Goal: Find specific fact: Find contact information

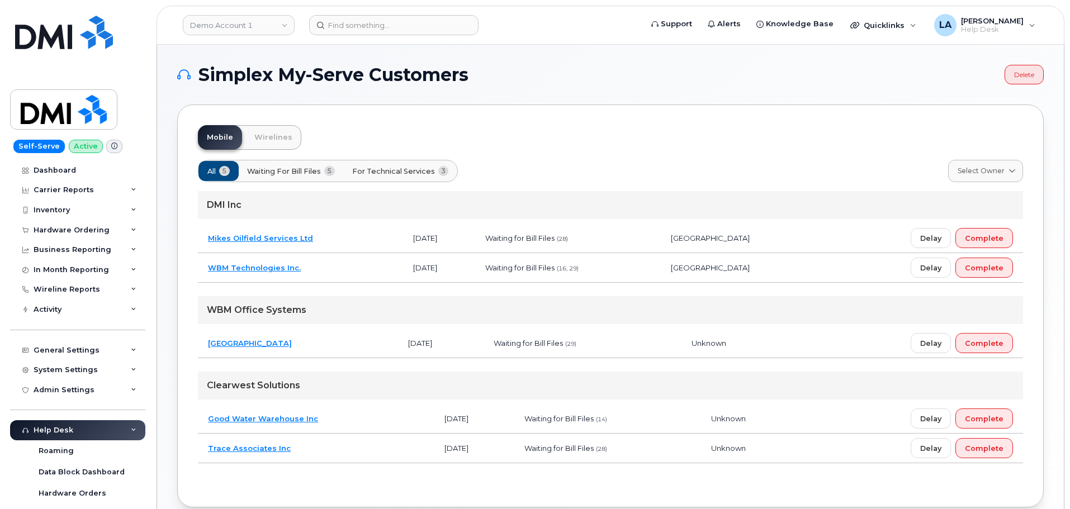
click at [259, 342] on link "[GEOGRAPHIC_DATA]" at bounding box center [250, 343] width 84 height 9
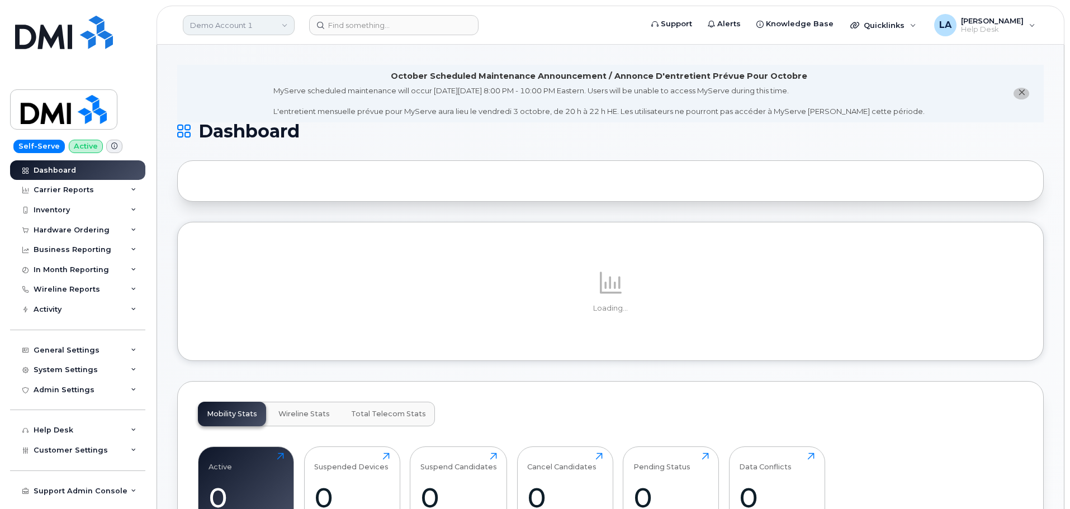
click at [278, 28] on link "Demo Account 1" at bounding box center [239, 25] width 112 height 20
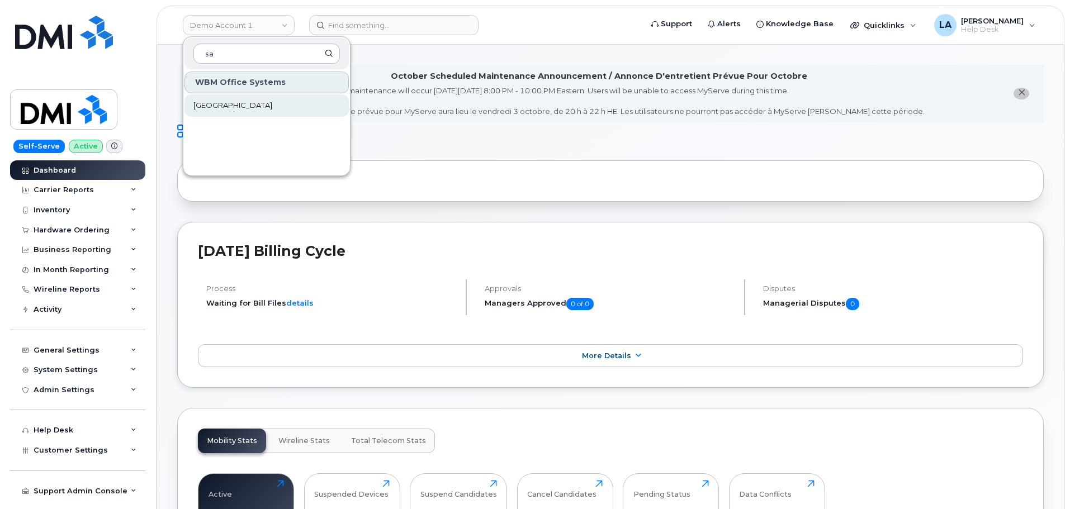
type input "sa"
click at [245, 101] on span "[GEOGRAPHIC_DATA]" at bounding box center [232, 105] width 79 height 11
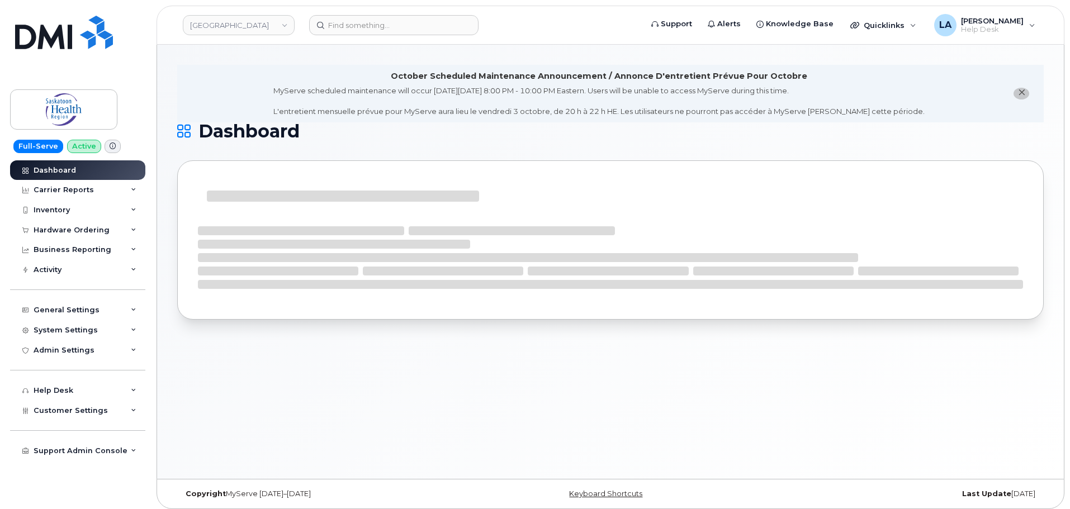
click at [1021, 93] on icon "close notification" at bounding box center [1021, 92] width 7 height 7
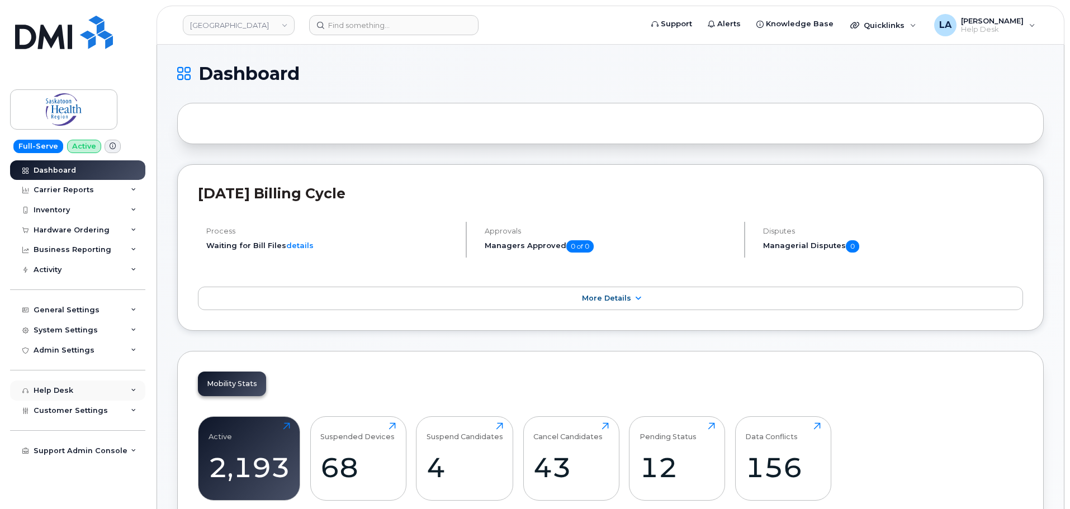
click at [60, 393] on div "Help Desk" at bounding box center [54, 390] width 40 height 9
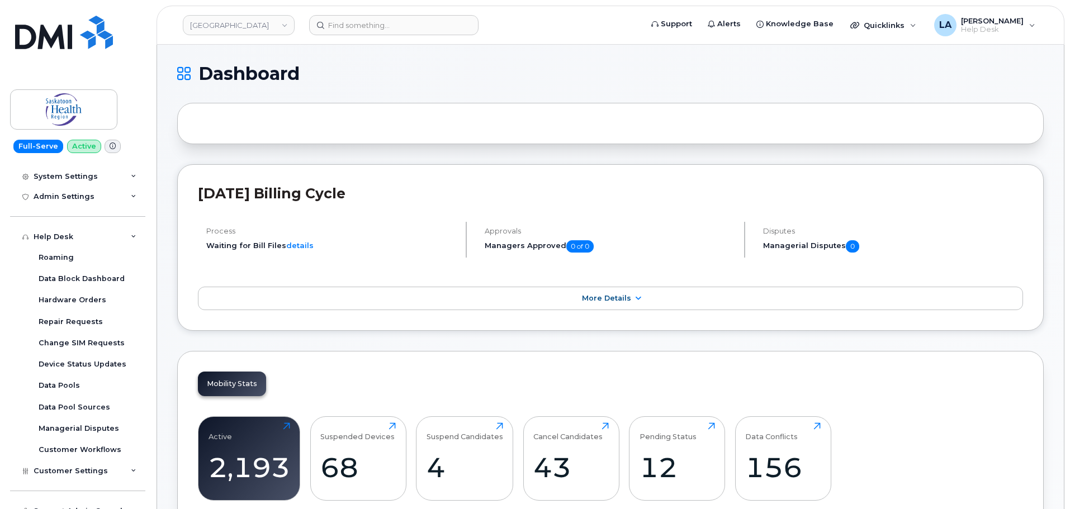
scroll to position [166, 0]
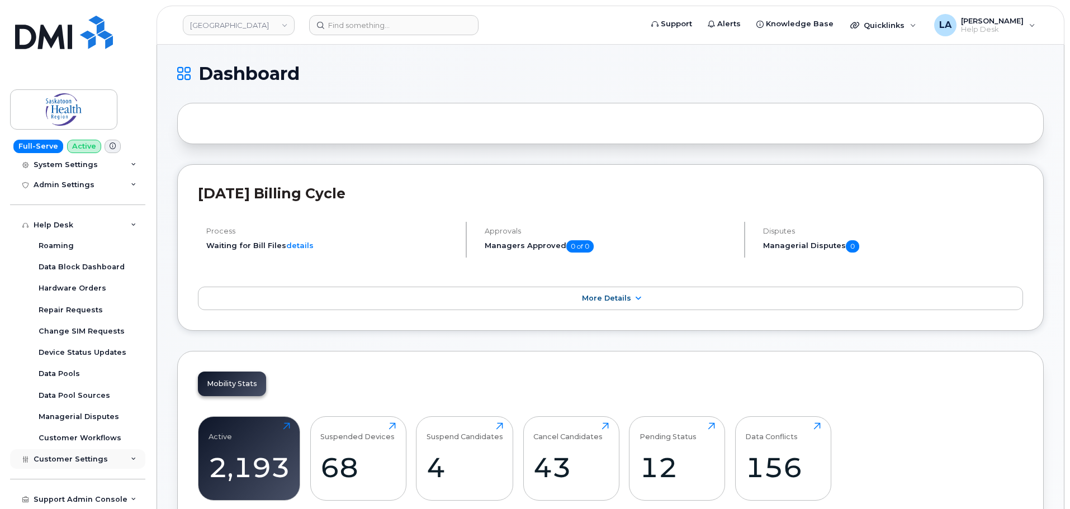
click at [81, 457] on span "Customer Settings" at bounding box center [71, 459] width 74 height 8
drag, startPoint x: 143, startPoint y: 262, endPoint x: 141, endPoint y: 330, distance: 68.2
click at [141, 330] on div "Roaming Data Block Dashboard Hardware Orders Repair Requests Change SIM Request…" at bounding box center [89, 342] width 119 height 214
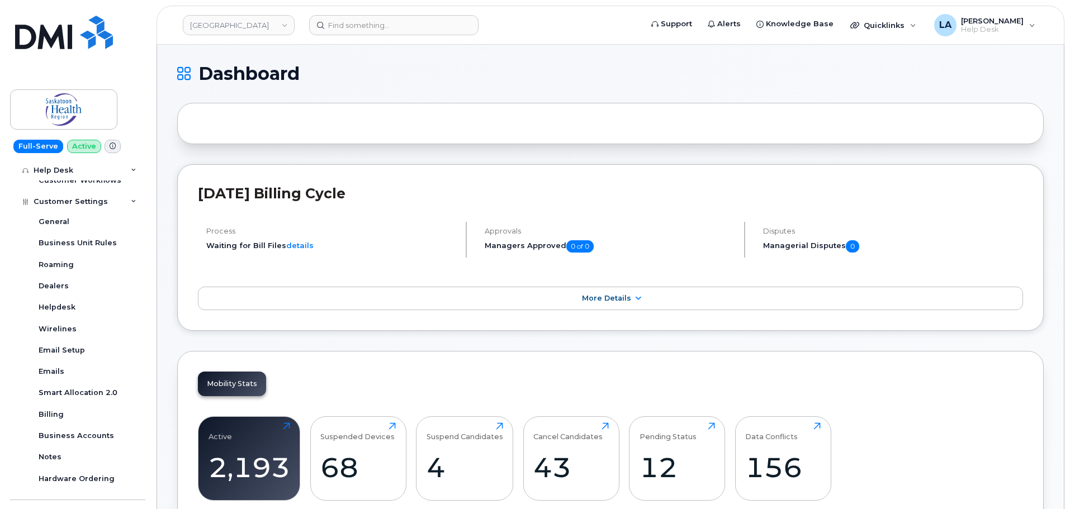
scroll to position [431, 0]
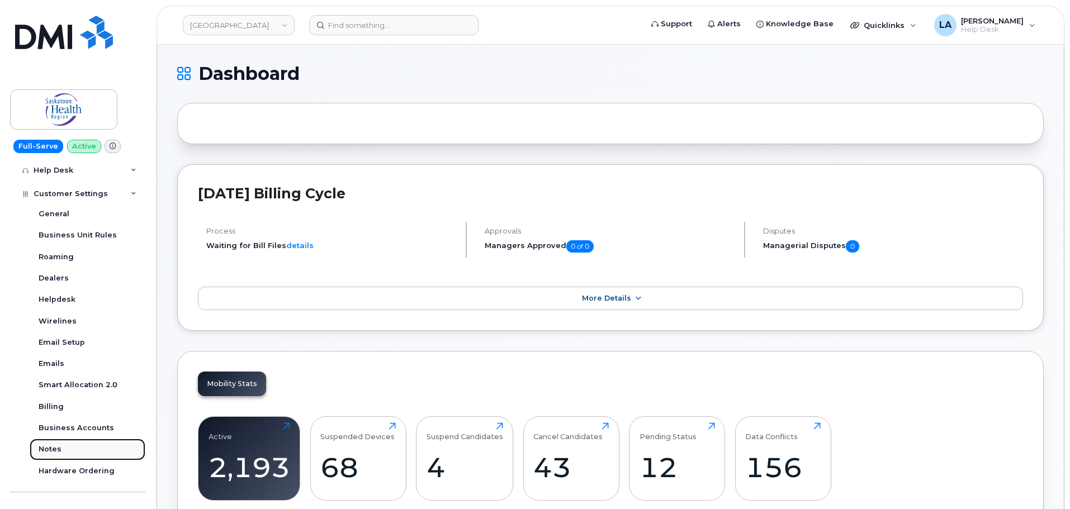
click at [48, 450] on div "Notes" at bounding box center [50, 450] width 23 height 10
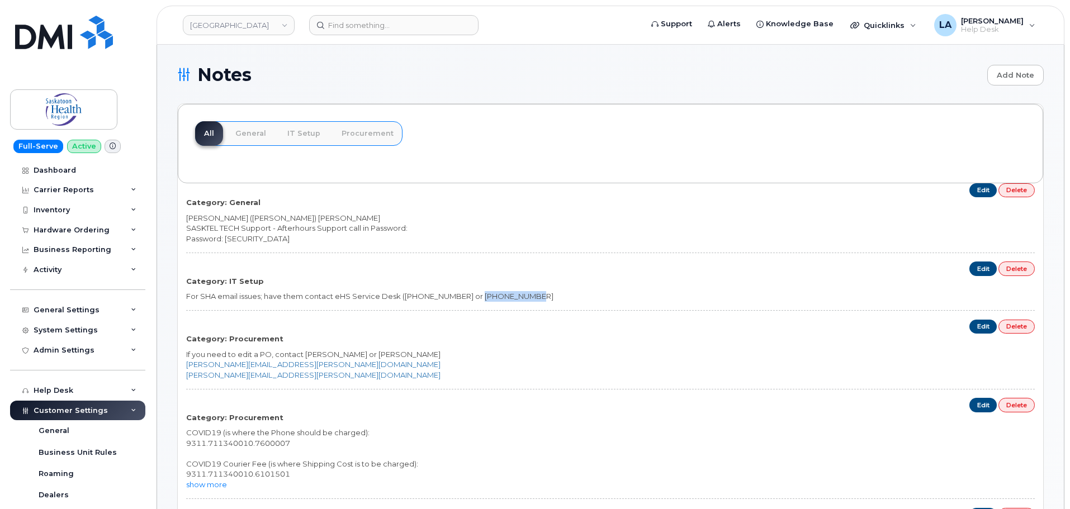
drag, startPoint x: 480, startPoint y: 295, endPoint x: 535, endPoint y: 295, distance: 54.8
click at [535, 295] on div "For SHA email issues; have them contact eHS Service Desk (306-655-8200 or 1-888…" at bounding box center [610, 296] width 849 height 11
copy div "888-316-7446"
